Goal: Transaction & Acquisition: Download file/media

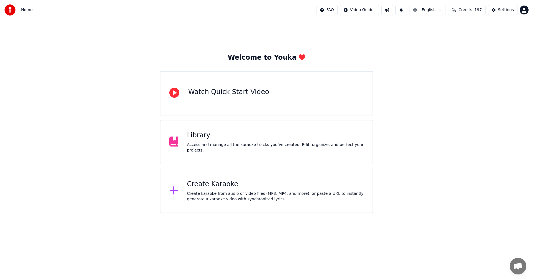
click at [466, 12] on span "Credits" at bounding box center [466, 10] width 14 height 6
click at [286, 137] on div "Library" at bounding box center [275, 135] width 177 height 9
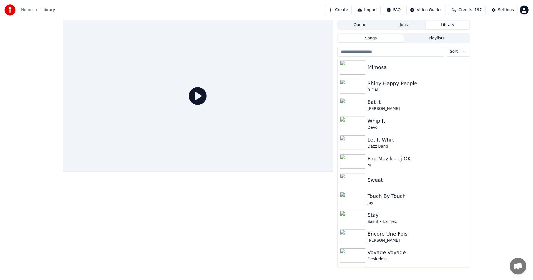
click at [403, 49] on input "search" at bounding box center [392, 52] width 108 height 10
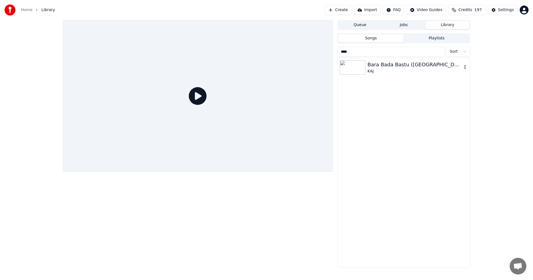
type input "****"
click at [397, 63] on div "Bara Bada Bastu ([GEOGRAPHIC_DATA])" at bounding box center [415, 65] width 95 height 8
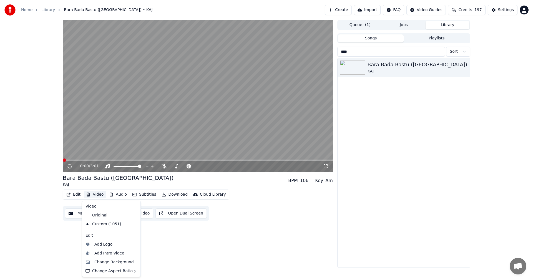
click at [97, 194] on button "Video" at bounding box center [95, 195] width 22 height 8
click at [99, 225] on div "Custom (1051)" at bounding box center [107, 224] width 48 height 9
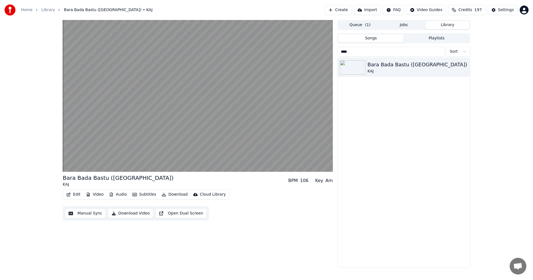
click at [180, 193] on button "Download" at bounding box center [174, 195] width 31 height 8
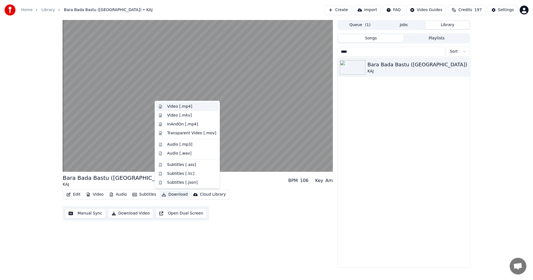
click at [201, 107] on div "Video [.mp4]" at bounding box center [191, 107] width 49 height 6
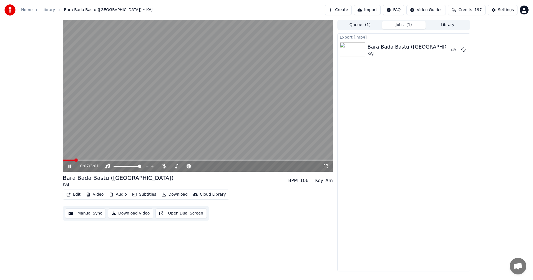
click at [71, 166] on icon at bounding box center [69, 166] width 3 height 3
click at [465, 14] on button "Credits 197" at bounding box center [466, 10] width 37 height 10
click at [469, 64] on button "Refresh" at bounding box center [470, 67] width 29 height 10
